Goal: Information Seeking & Learning: Learn about a topic

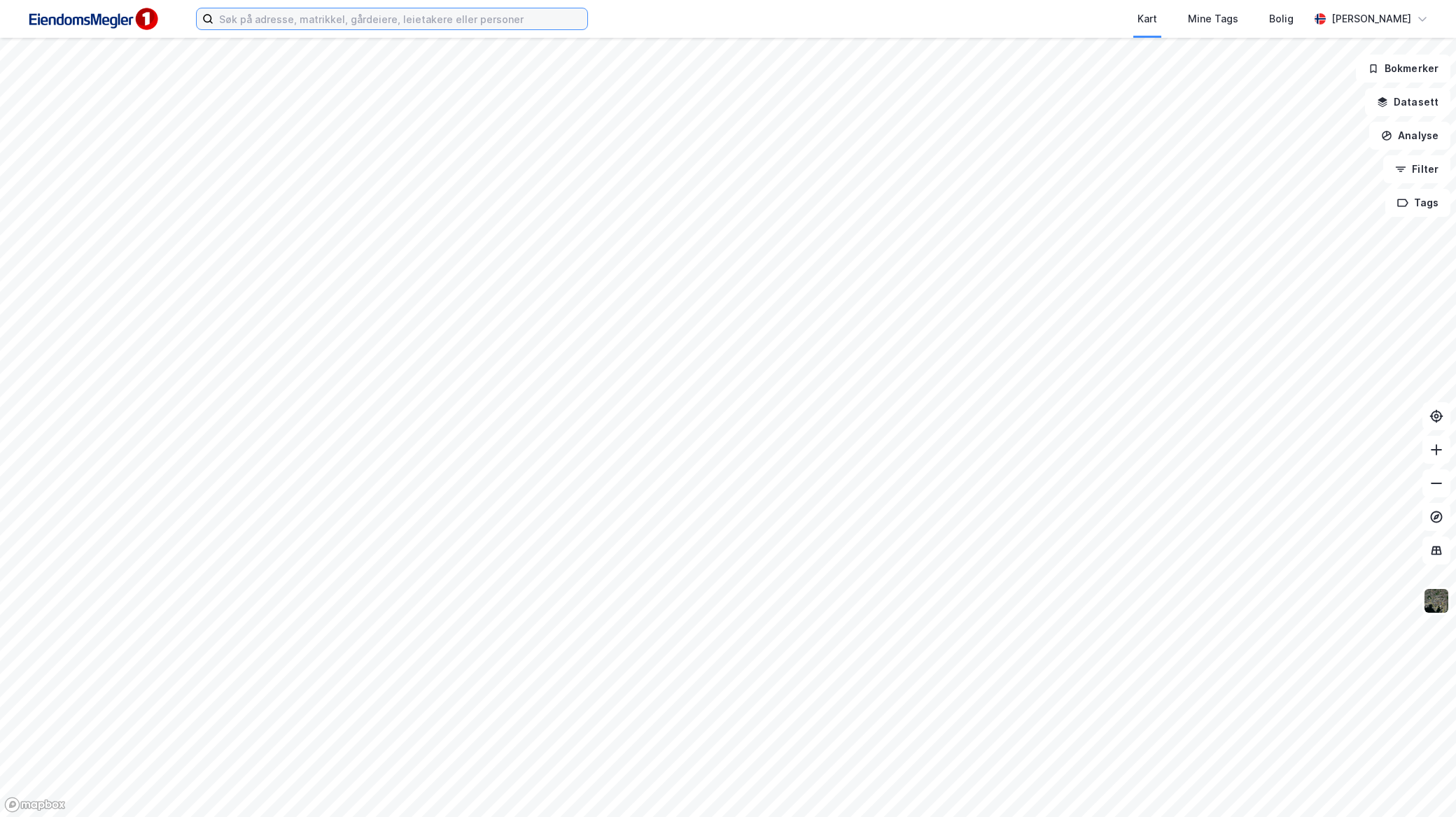
click at [507, 8] on input at bounding box center [400, 19] width 374 height 21
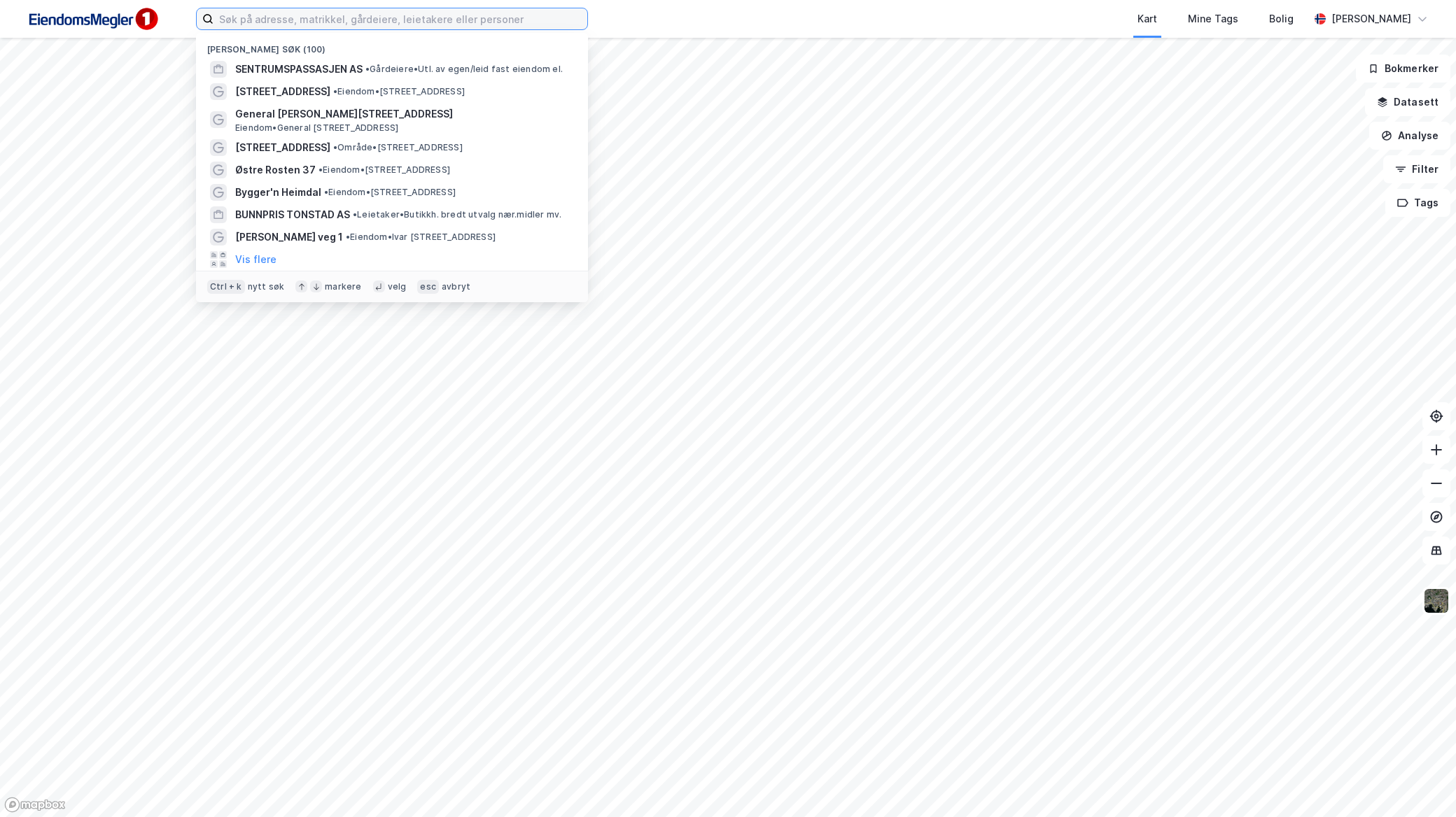
paste input "Karstad Inversiòn AS"
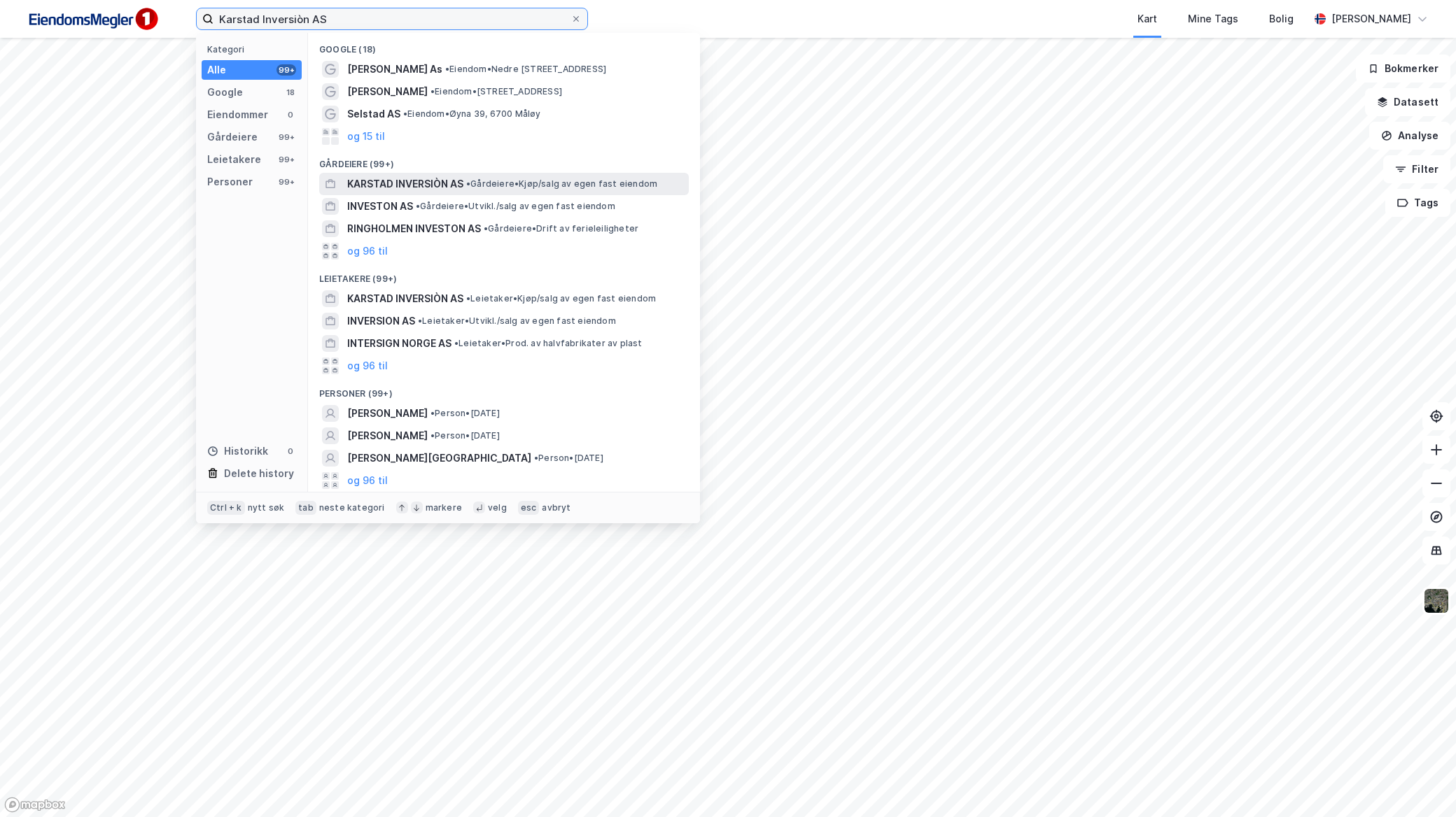
type input "Karstad Inversiòn AS"
click at [498, 183] on span "• Gårdeiere • Kjøp/salg av egen fast eiendom" at bounding box center [561, 184] width 191 height 11
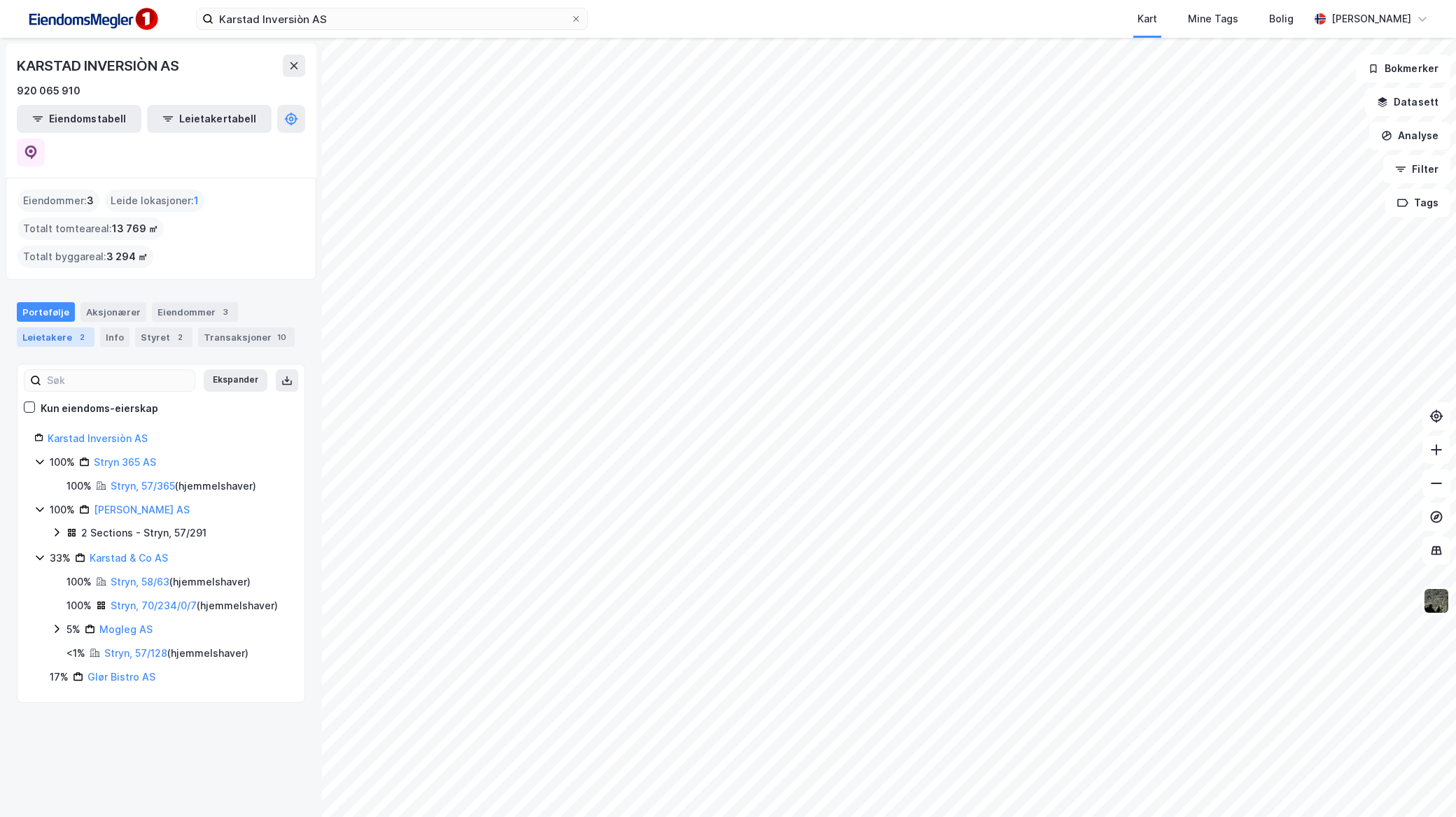
click at [67, 327] on div "Leietakere 2" at bounding box center [55, 336] width 77 height 20
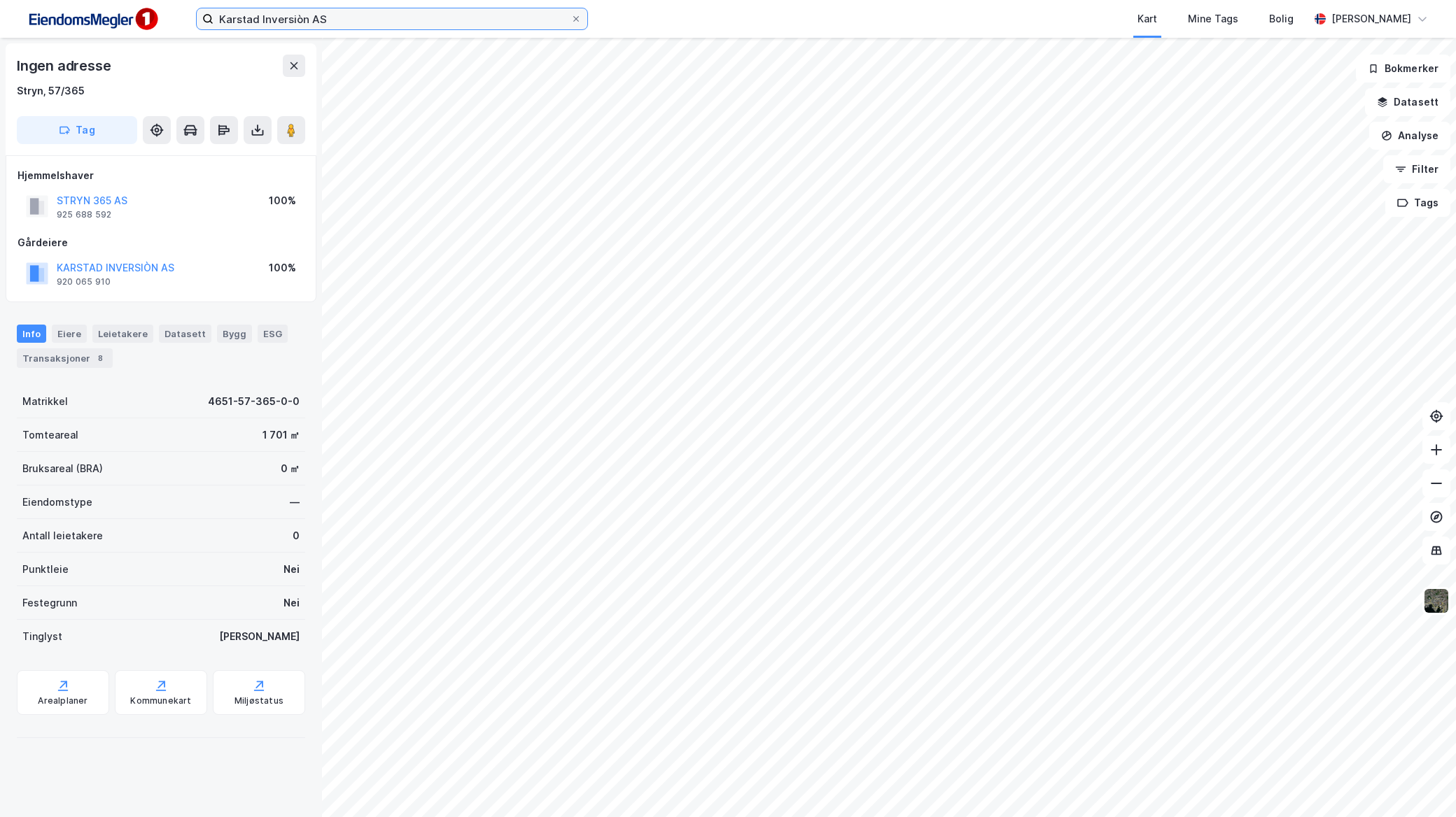
click at [429, 21] on input "Karstad Inversiòn AS" at bounding box center [391, 19] width 357 height 21
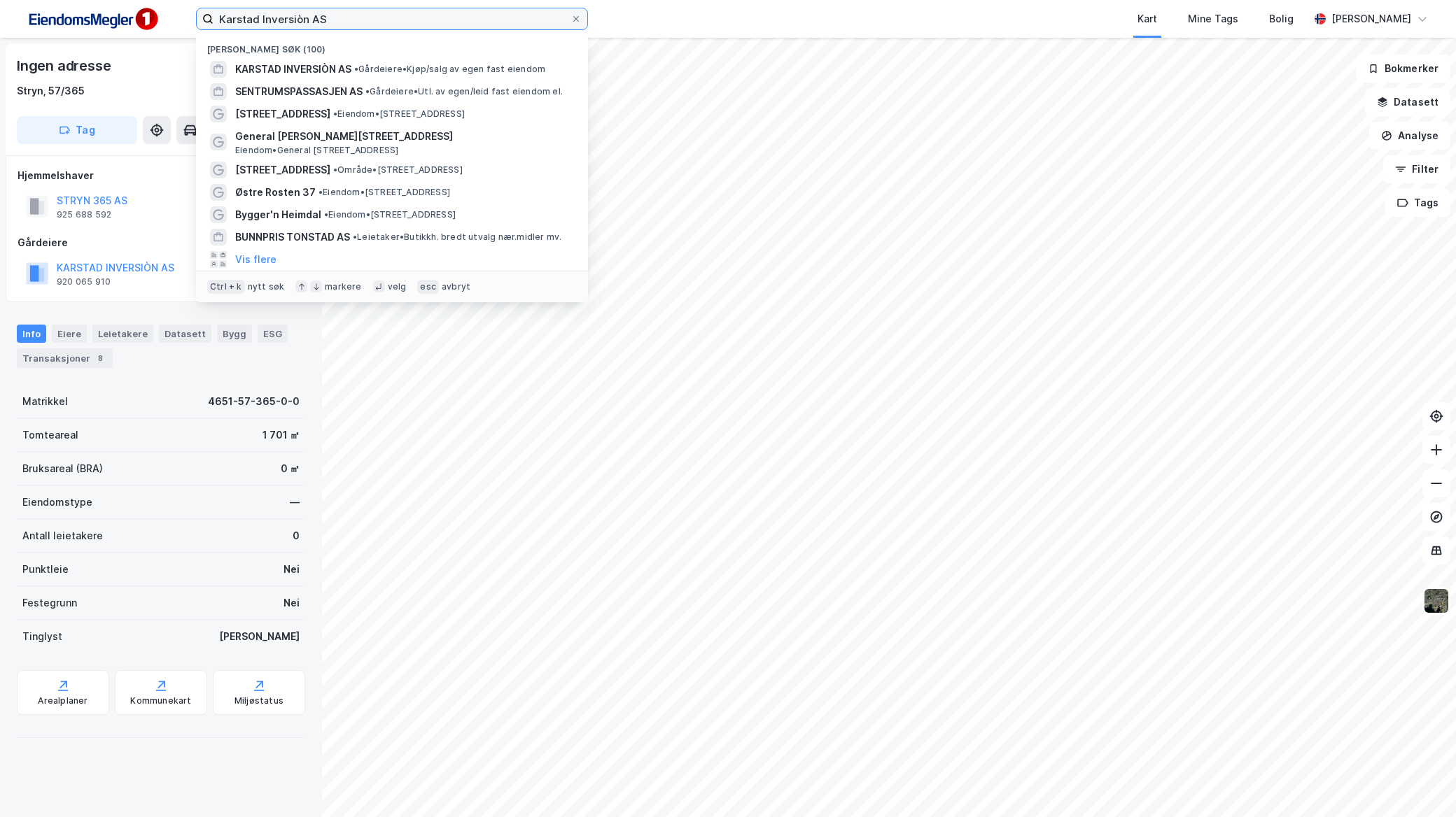
click at [429, 21] on input "Karstad Inversiòn AS" at bounding box center [391, 19] width 357 height 21
